Goal: Information Seeking & Learning: Learn about a topic

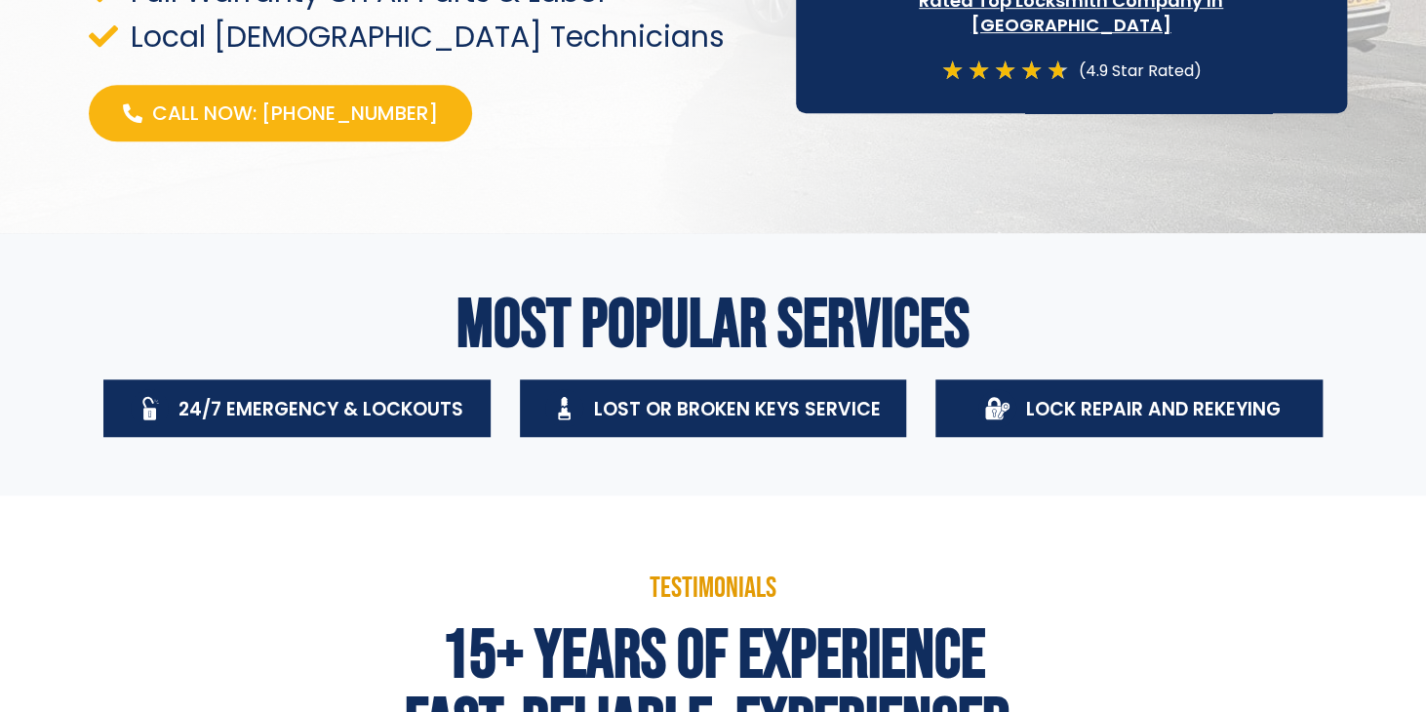
scroll to position [617, 0]
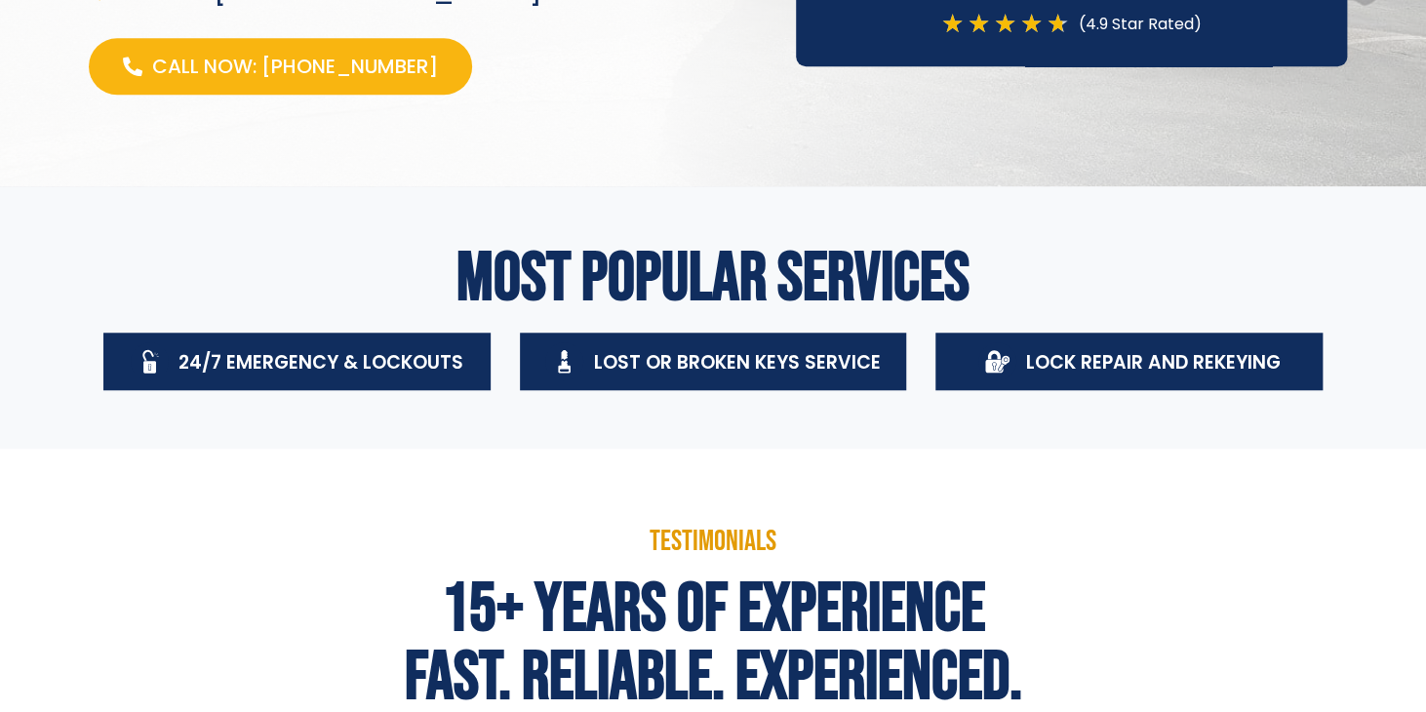
click at [1022, 363] on div "Lock Repair And Rekeying" at bounding box center [1129, 361] width 302 height 38
click at [1114, 363] on span "Lock Repair And Rekeying" at bounding box center [1153, 362] width 255 height 26
click at [1000, 365] on icon at bounding box center [997, 361] width 24 height 24
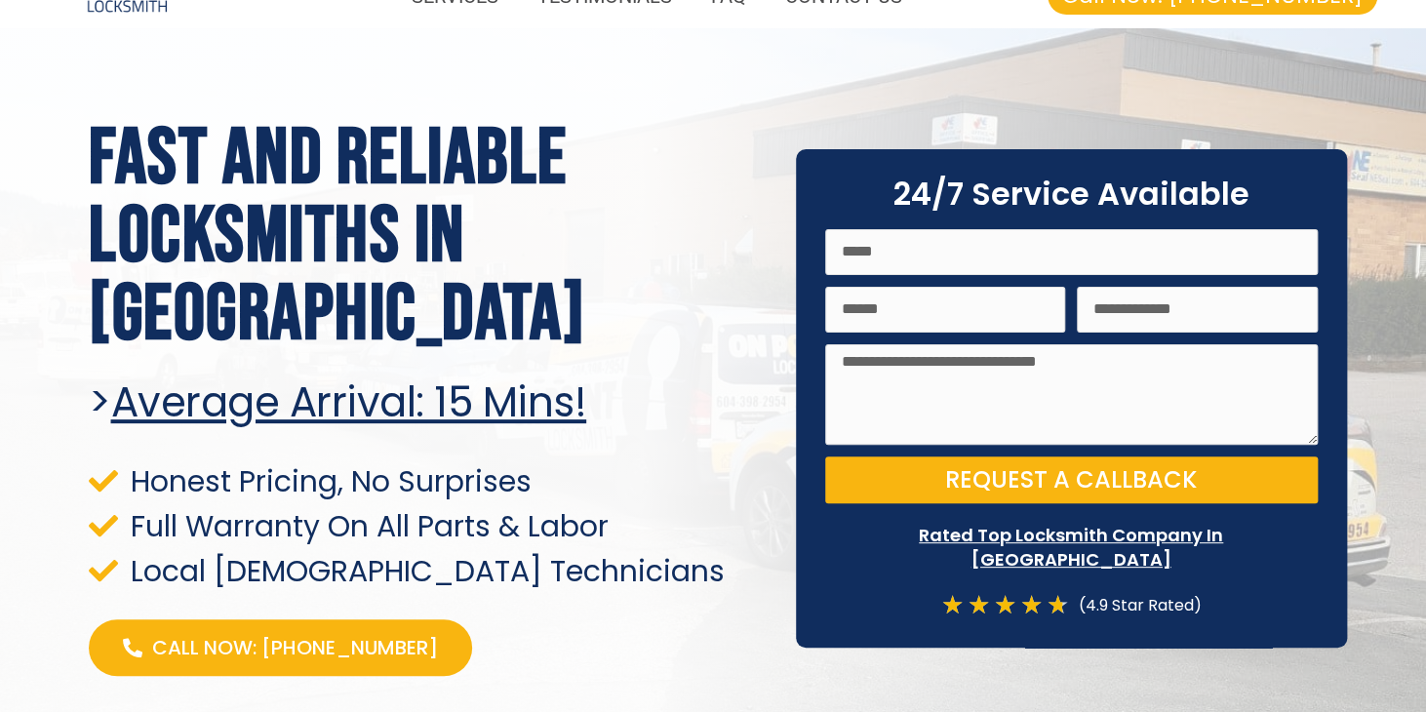
scroll to position [0, 0]
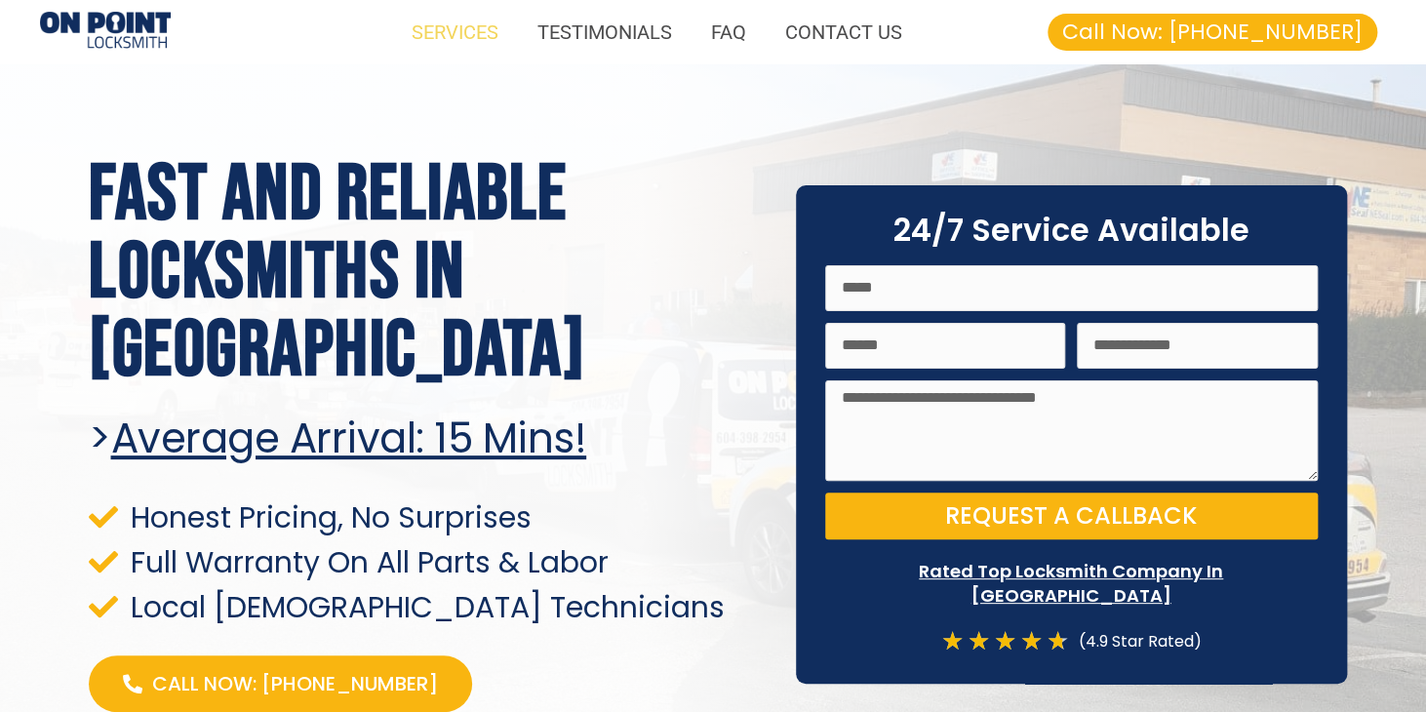
click at [455, 45] on link "SERVICES" at bounding box center [455, 32] width 126 height 45
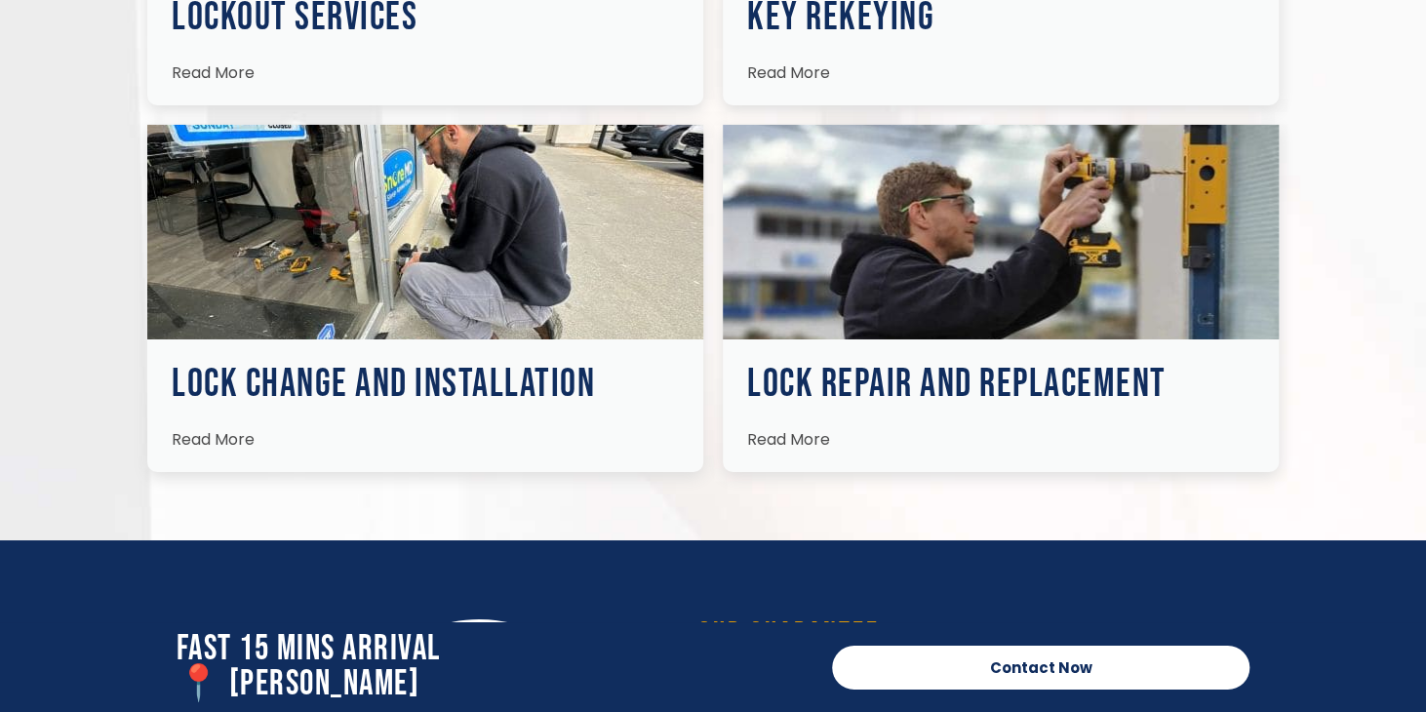
scroll to position [3128, 0]
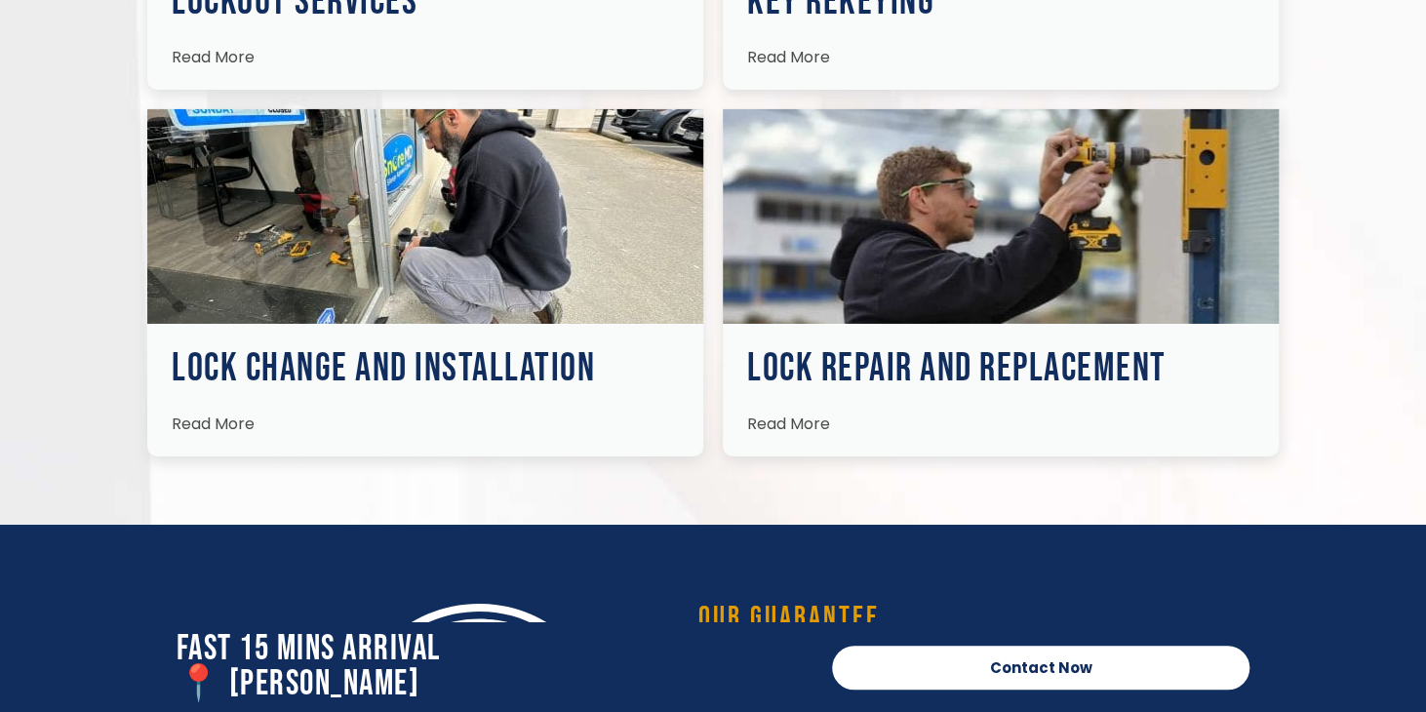
click at [782, 419] on span "Read More" at bounding box center [788, 423] width 83 height 22
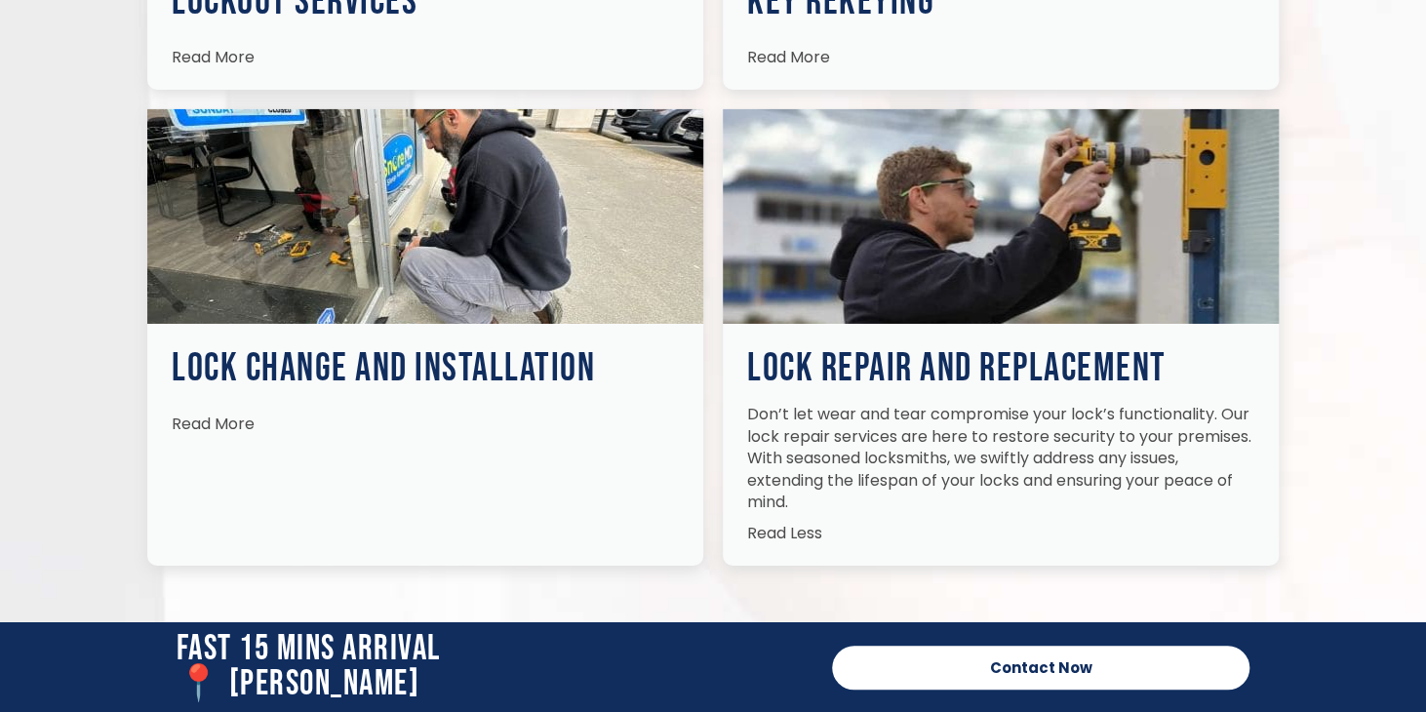
click at [778, 531] on span "Read Less" at bounding box center [784, 533] width 75 height 22
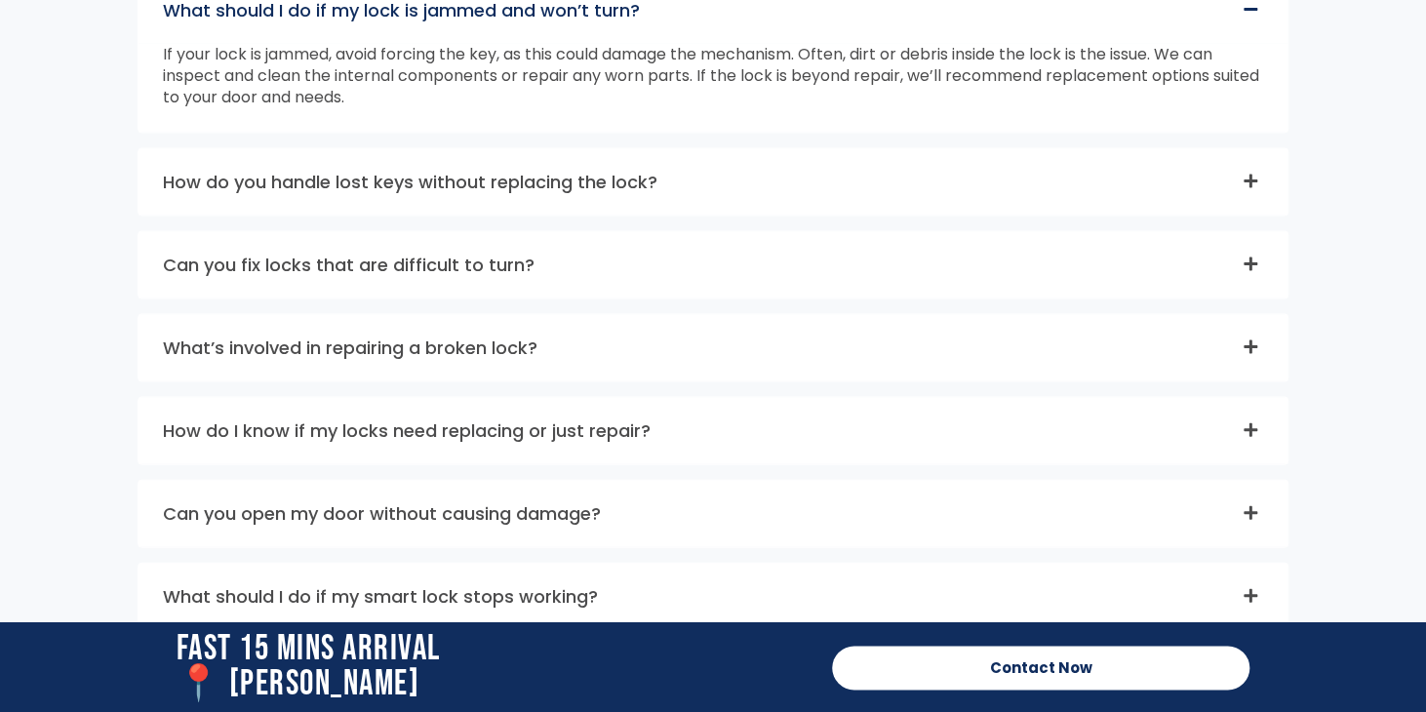
scroll to position [5445, 0]
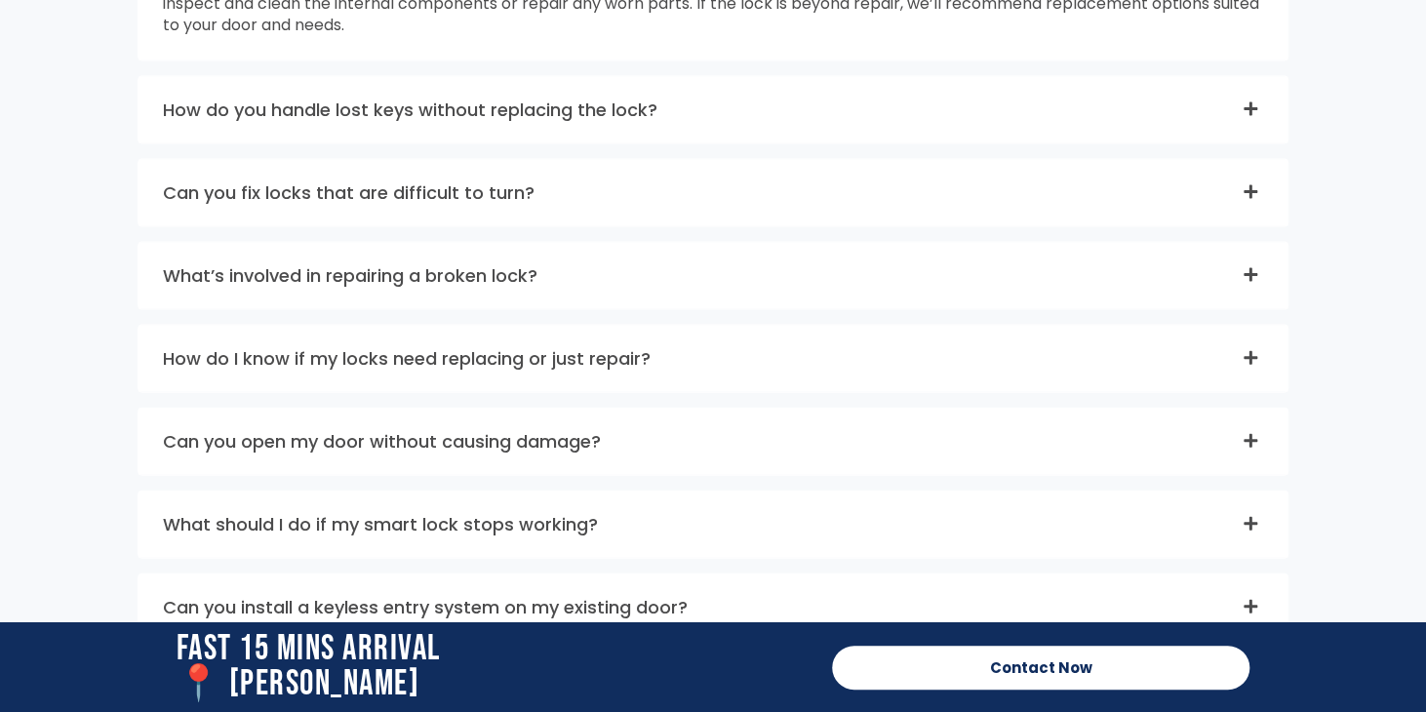
click at [1249, 187] on icon at bounding box center [1250, 192] width 14 height 14
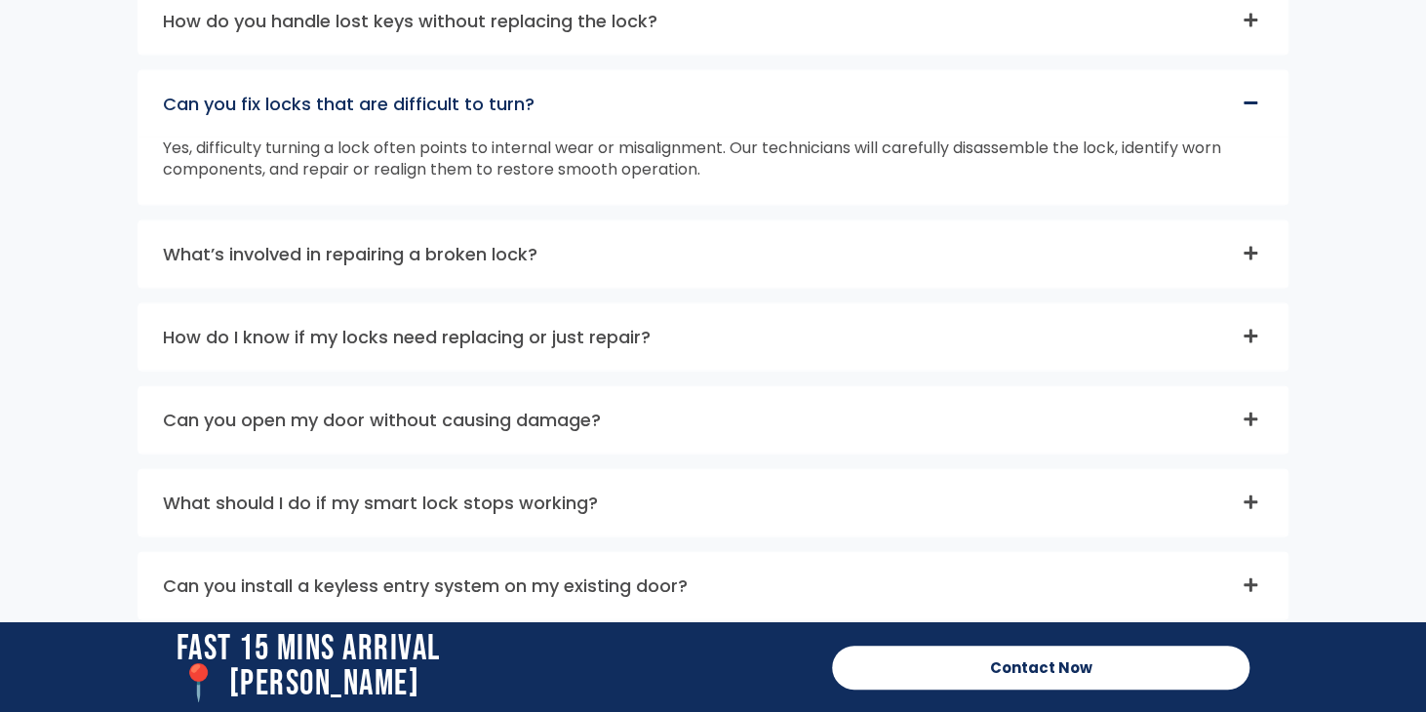
click at [1248, 248] on icon at bounding box center [1250, 254] width 14 height 14
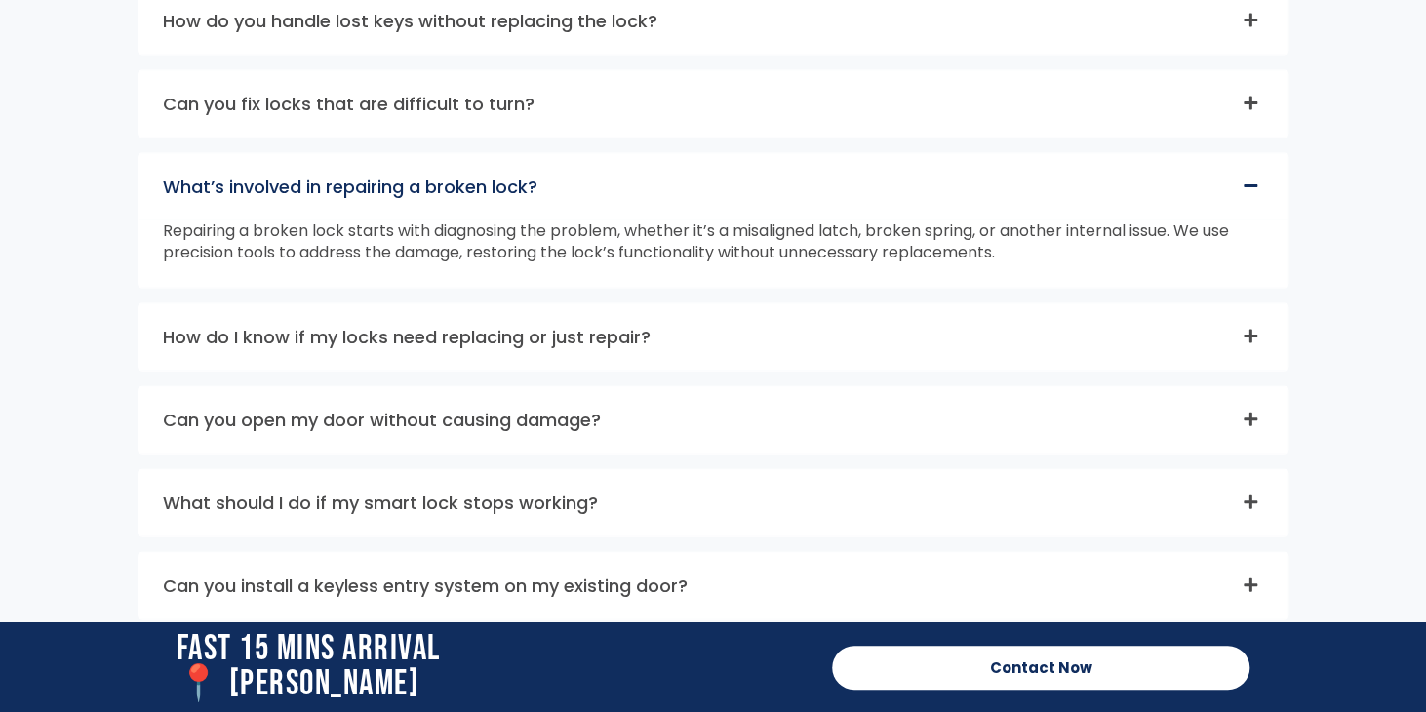
click at [1252, 331] on icon at bounding box center [1250, 337] width 14 height 14
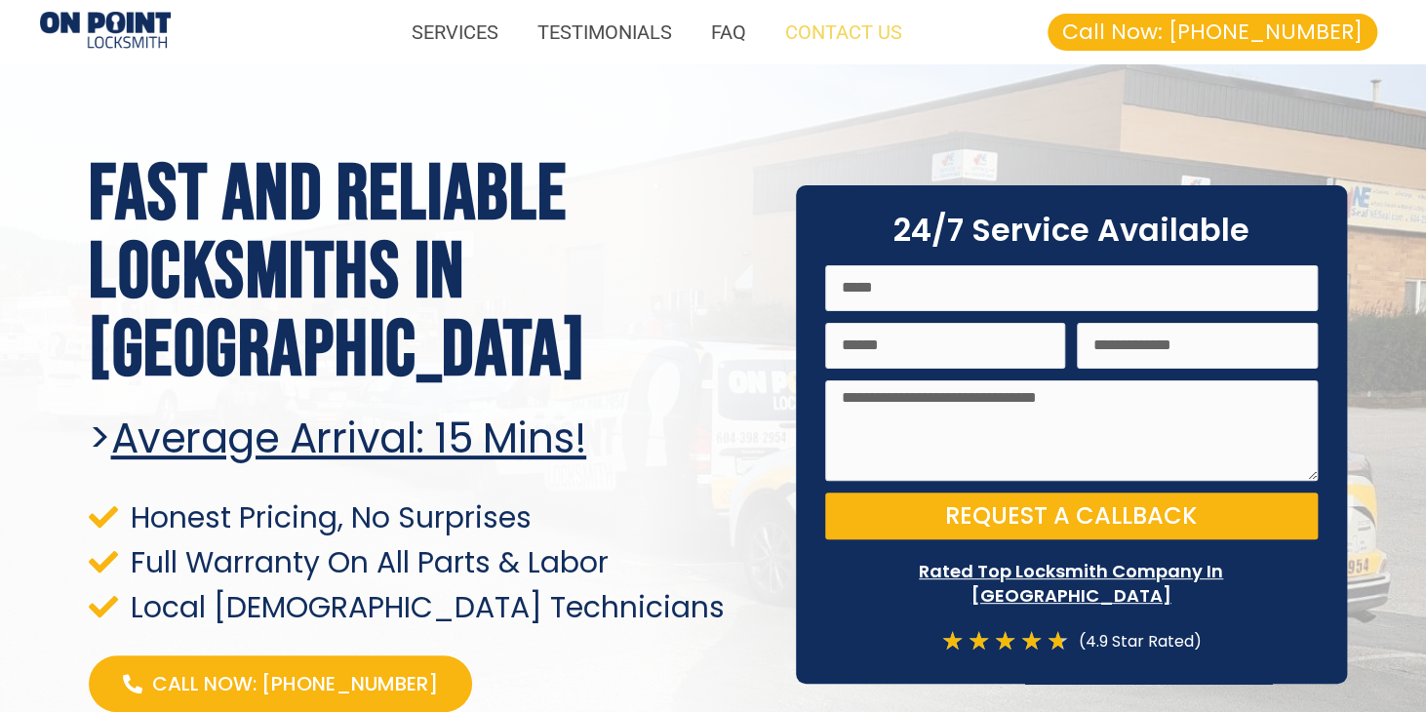
click at [835, 29] on link "CONTACT US" at bounding box center [843, 32] width 156 height 45
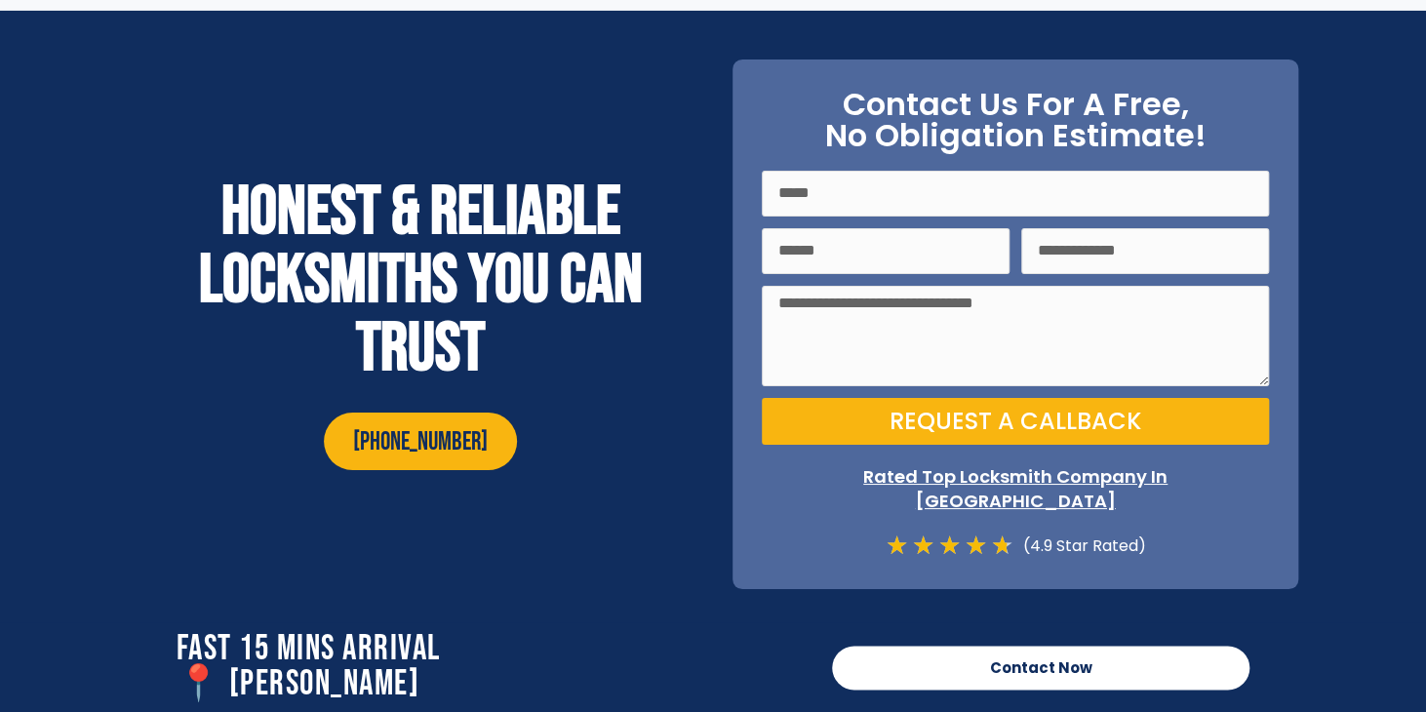
scroll to position [6845, 0]
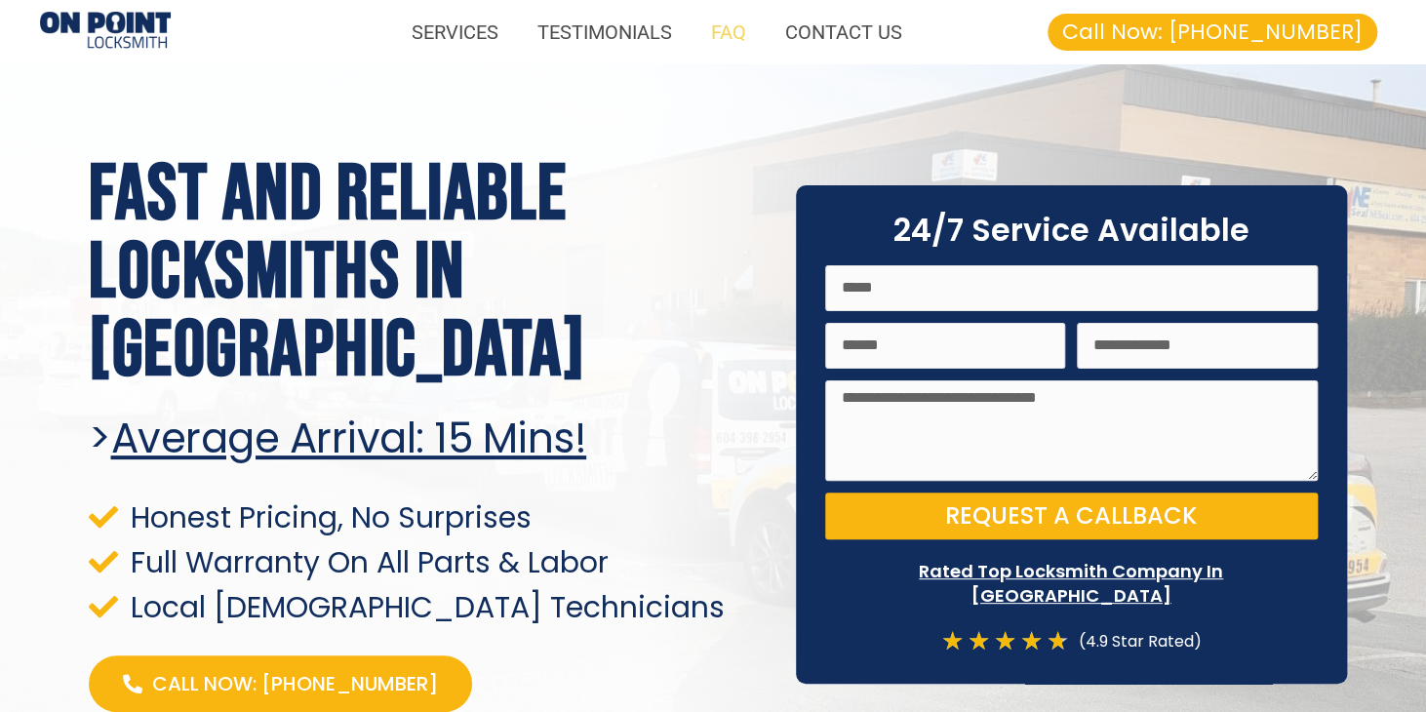
click at [735, 33] on link "FAQ" at bounding box center [728, 32] width 74 height 45
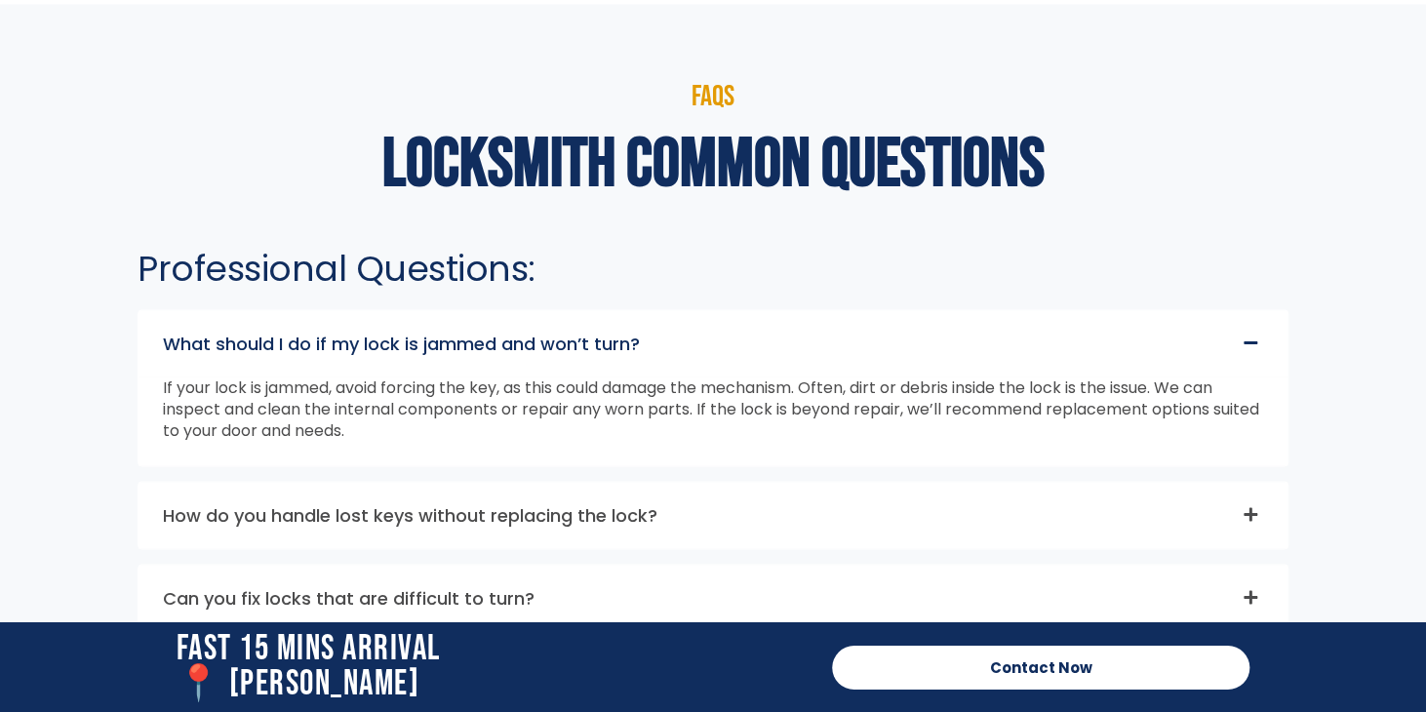
scroll to position [5040, 0]
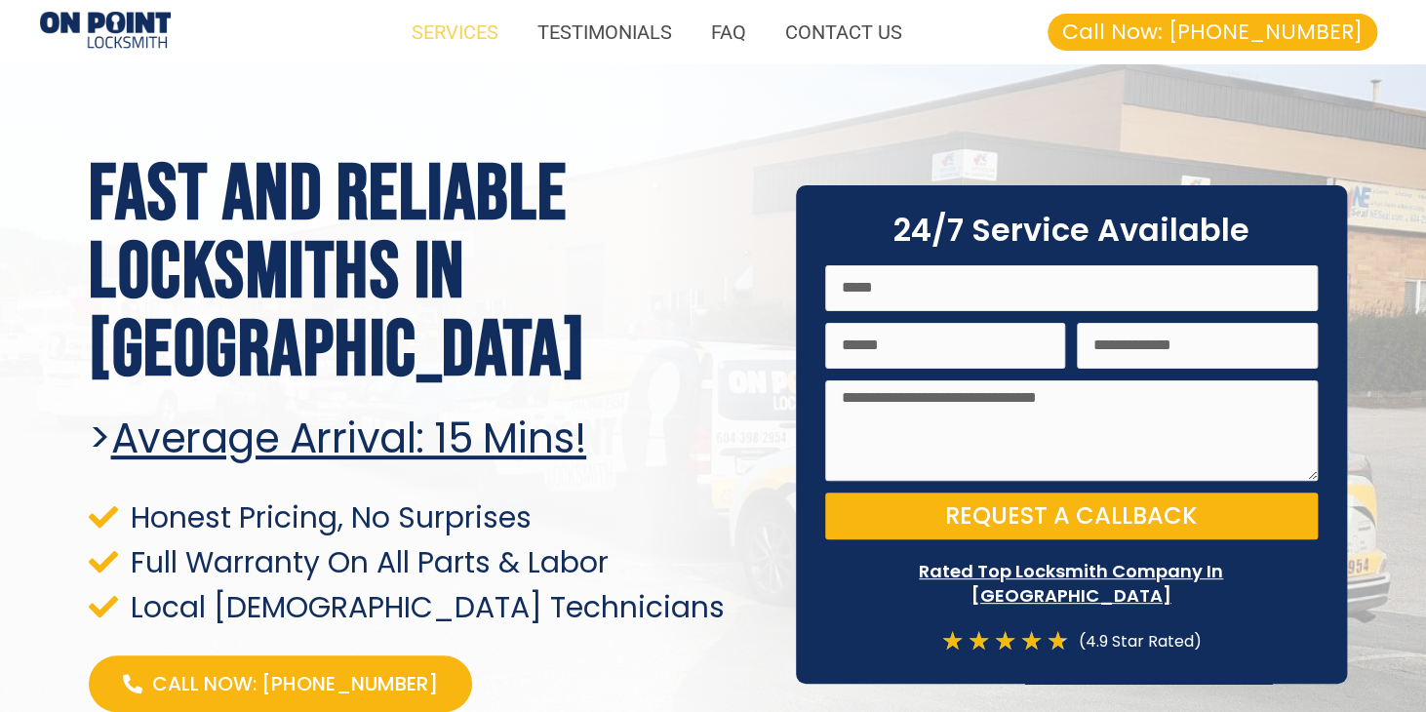
click at [454, 32] on link "SERVICES" at bounding box center [455, 32] width 126 height 45
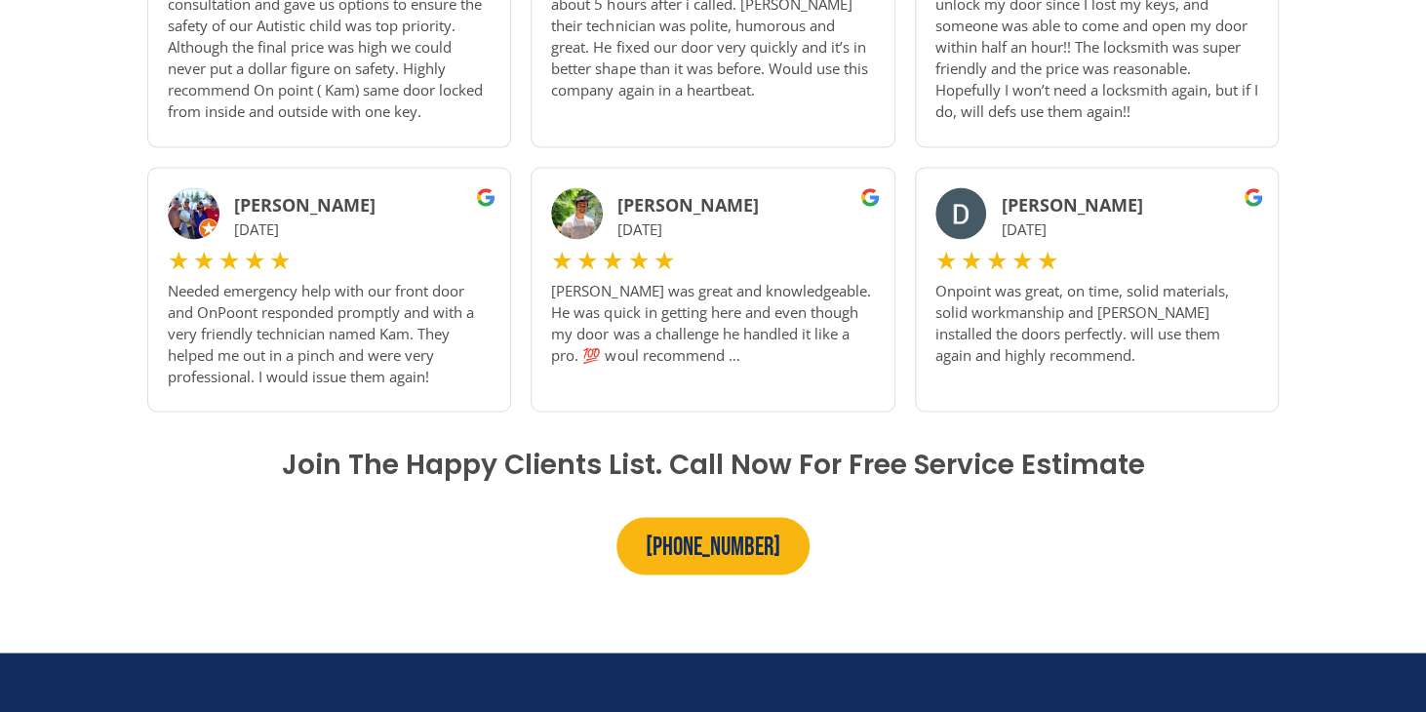
scroll to position [2085, 0]
